Goal: Task Accomplishment & Management: Use online tool/utility

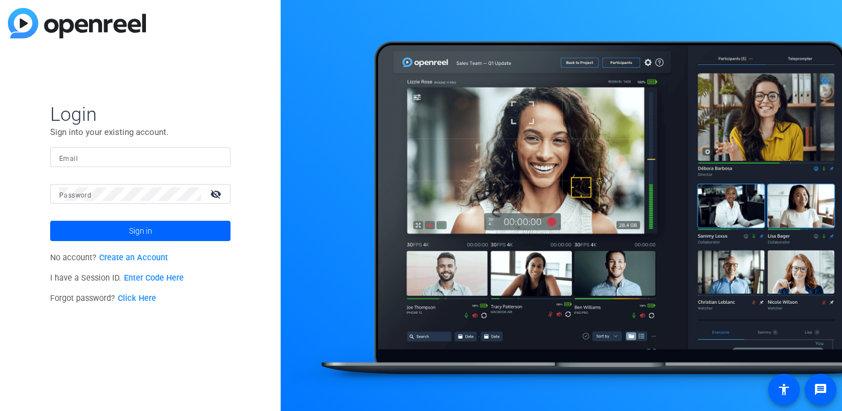
click at [183, 156] on input "Email" at bounding box center [140, 158] width 162 height 14
type input "[PERSON_NAME][EMAIL_ADDRESS][DOMAIN_NAME]"
click at [50, 220] on button "Sign in" at bounding box center [140, 230] width 180 height 20
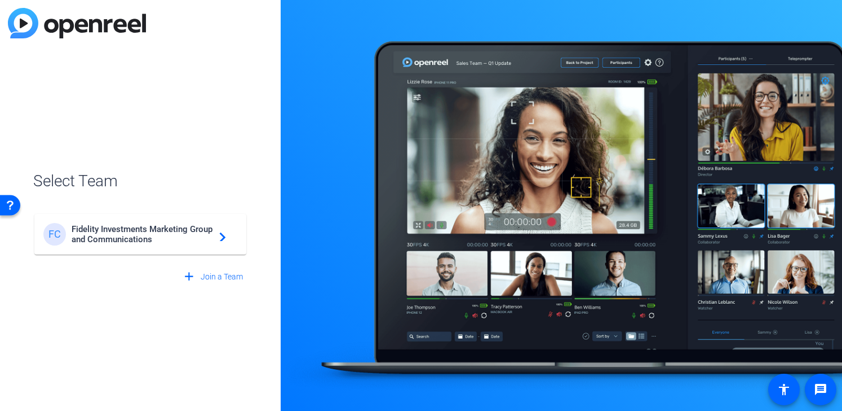
click at [89, 230] on span "Fidelity Investments Marketing Group and Communications" at bounding box center [142, 234] width 141 height 20
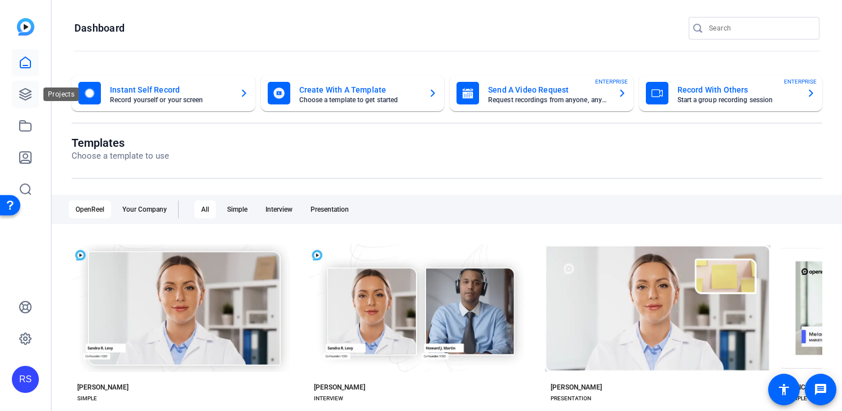
click at [29, 89] on icon at bounding box center [26, 94] width 14 height 14
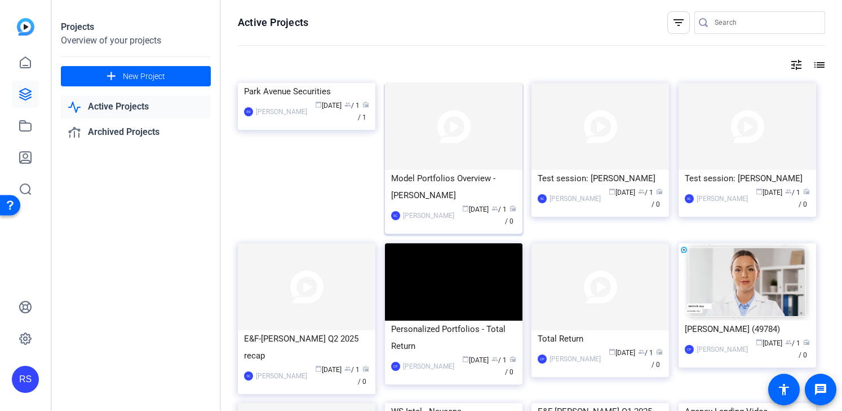
click at [454, 144] on img at bounding box center [454, 126] width 138 height 87
click at [306, 83] on img at bounding box center [307, 83] width 138 height 0
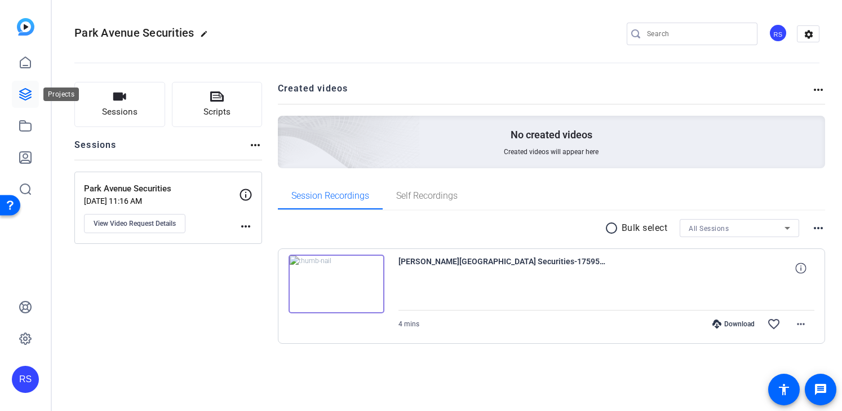
click at [29, 96] on icon at bounding box center [26, 94] width 14 height 14
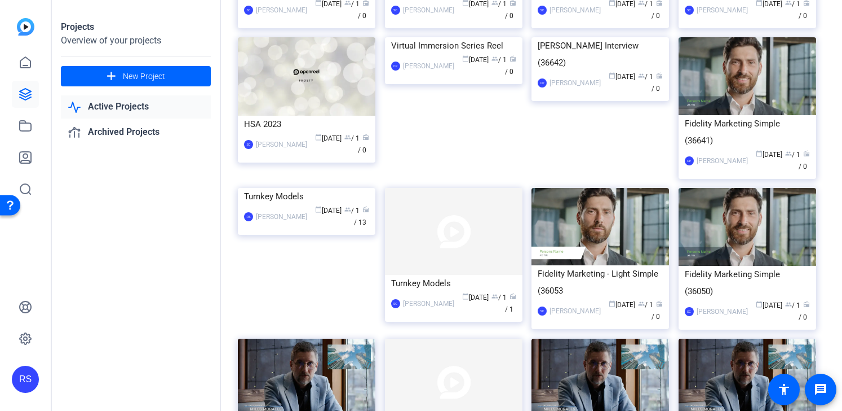
scroll to position [3245, 0]
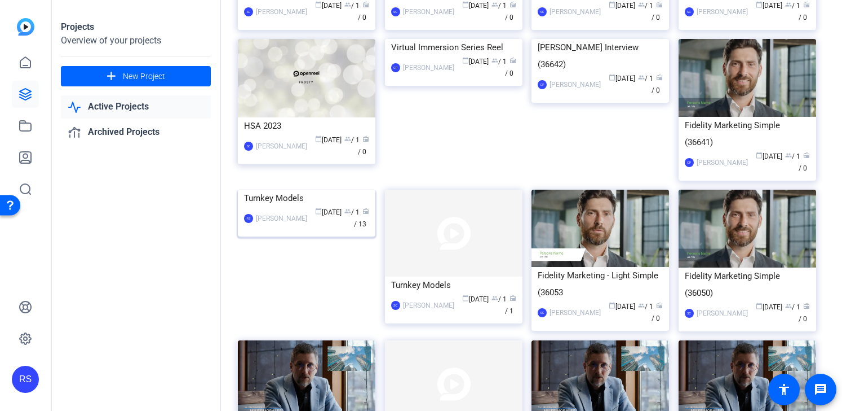
click at [329, 189] on img at bounding box center [307, 189] width 138 height 0
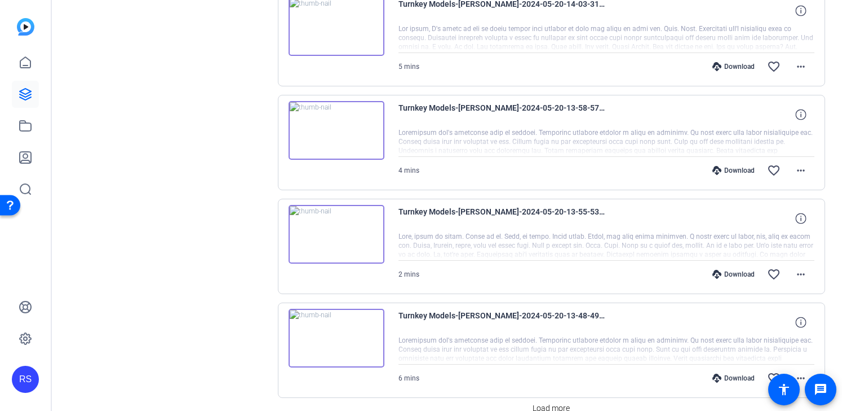
scroll to position [886, 0]
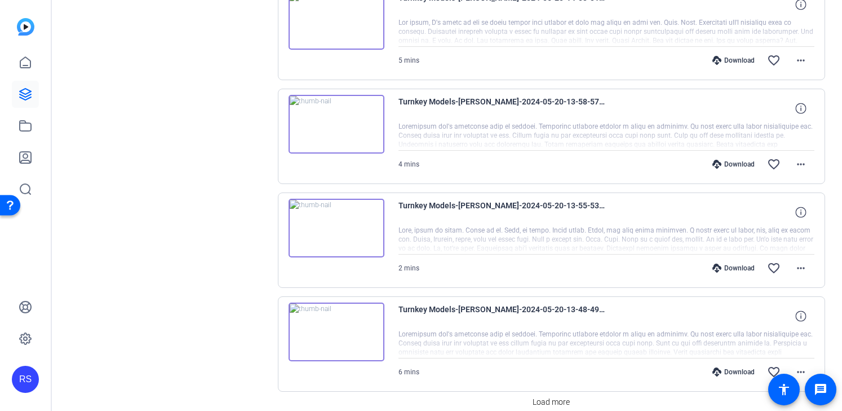
click at [333, 225] on img at bounding box center [337, 228] width 96 height 59
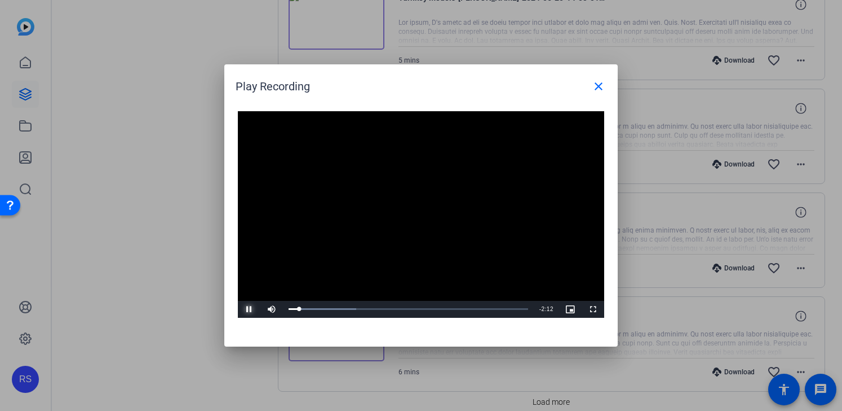
click at [250, 309] on span "Video Player" at bounding box center [249, 309] width 23 height 0
click at [599, 84] on mat-icon "close" at bounding box center [599, 87] width 14 height 14
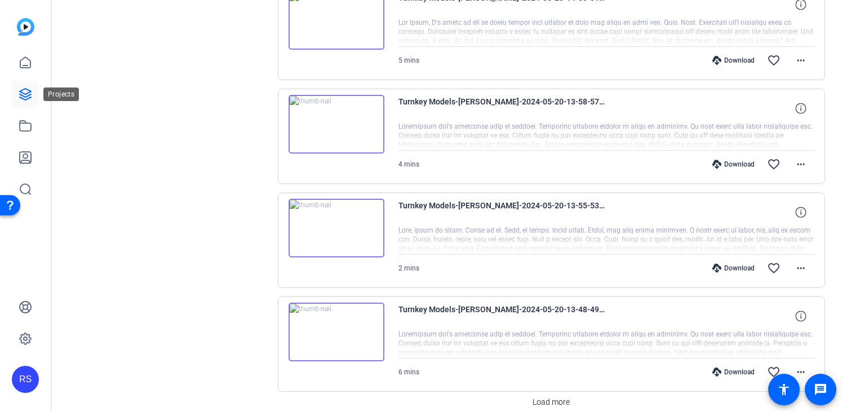
click at [22, 87] on icon at bounding box center [26, 94] width 14 height 14
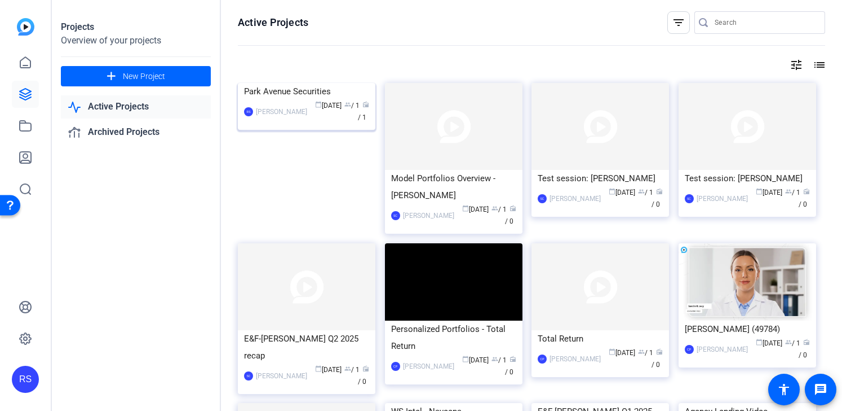
click at [312, 83] on img at bounding box center [307, 83] width 138 height 0
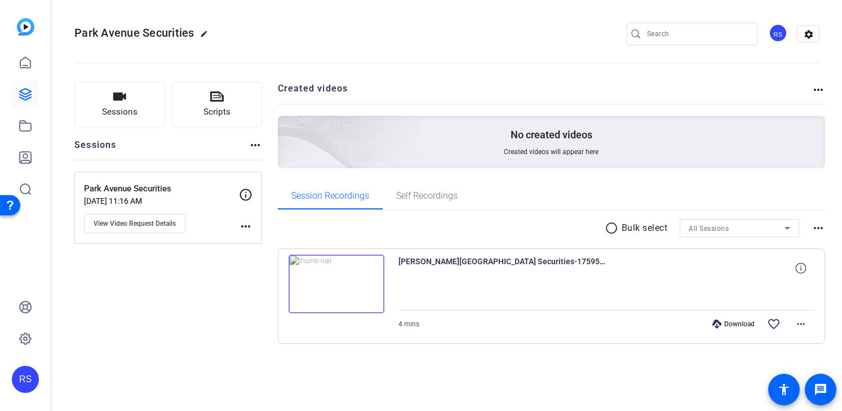
click at [358, 287] on img at bounding box center [337, 283] width 96 height 59
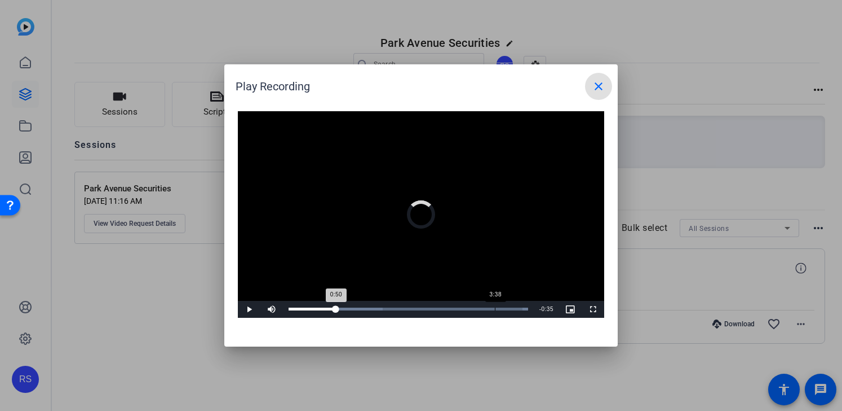
click at [495, 308] on div "3:38" at bounding box center [495, 308] width 1 height 3
click at [510, 306] on div "Loaded : 100.00% 3:54 3:54" at bounding box center [408, 309] width 251 height 17
click at [520, 307] on div "Loaded : 100.00% 4:05 3:57" at bounding box center [409, 308] width 240 height 3
click at [599, 85] on mat-icon "close" at bounding box center [599, 87] width 14 height 14
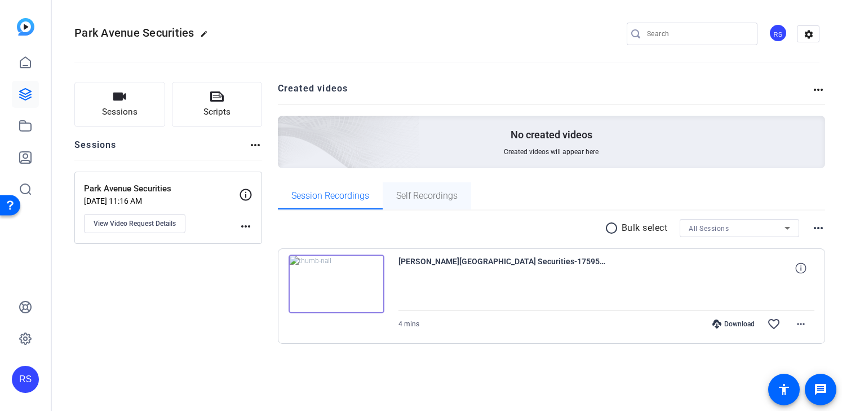
click at [433, 200] on span "Self Recordings" at bounding box center [426, 195] width 61 height 9
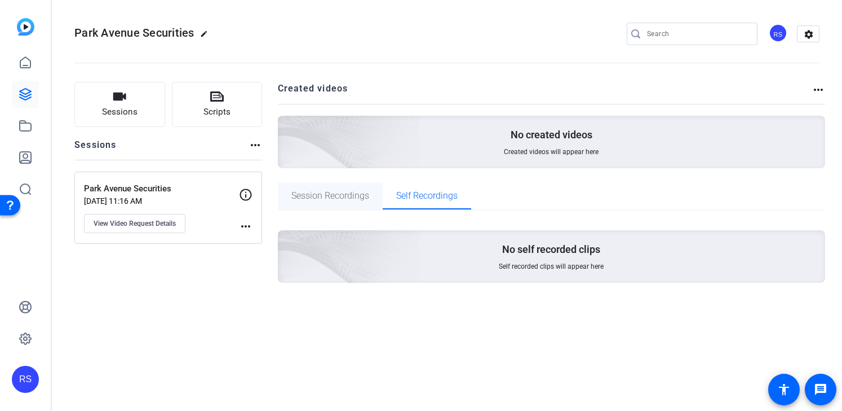
click at [345, 200] on span "Session Recordings" at bounding box center [331, 195] width 78 height 9
